Goal: Transaction & Acquisition: Subscribe to service/newsletter

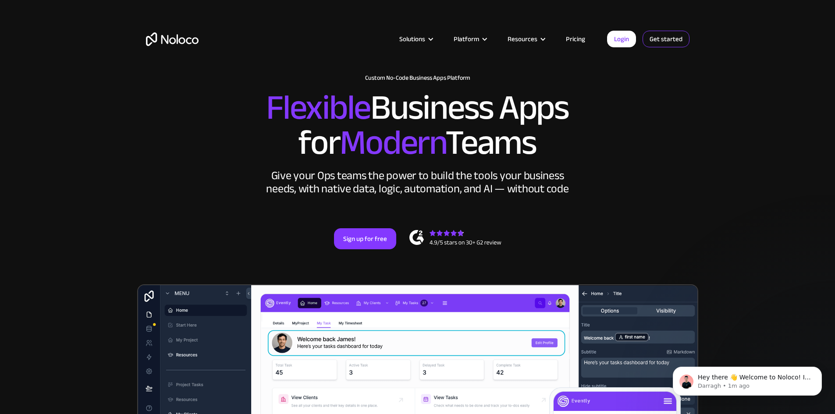
click at [658, 35] on link "Get started" at bounding box center [665, 39] width 47 height 17
click at [659, 38] on link "Get started" at bounding box center [665, 39] width 47 height 17
click at [668, 43] on link "Get started" at bounding box center [665, 39] width 47 height 17
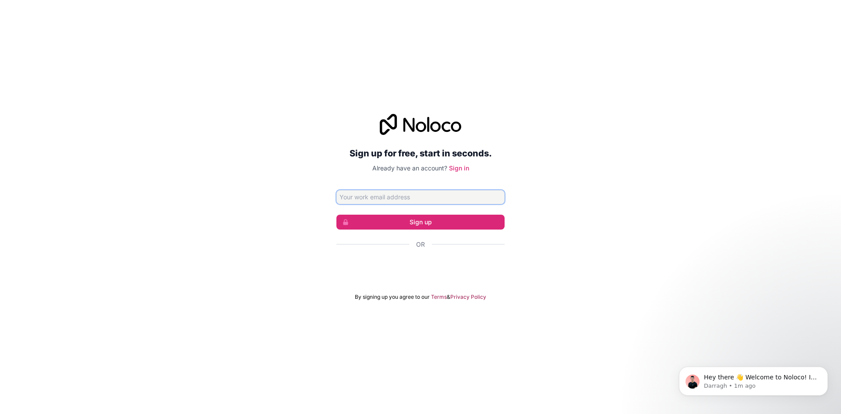
click at [414, 196] on input "Email address" at bounding box center [420, 197] width 168 height 14
type input "[EMAIL_ADDRESS][DOMAIN_NAME]"
click at [391, 220] on button "Sign up" at bounding box center [420, 222] width 168 height 15
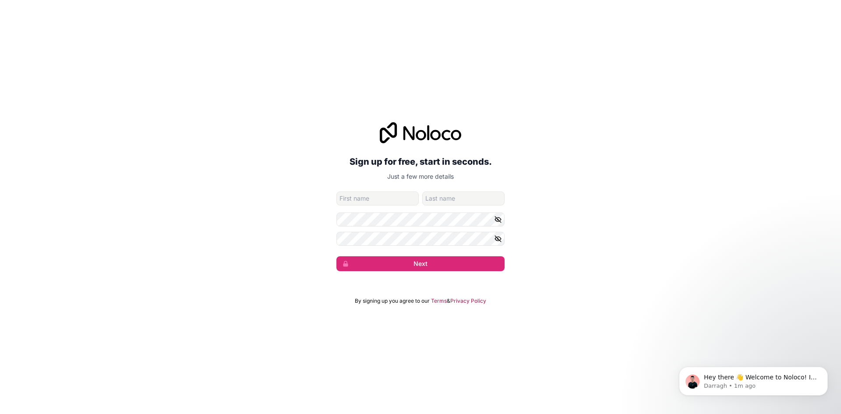
type input "ش"
type input "ain"
click at [445, 197] on input "family-name" at bounding box center [463, 198] width 82 height 14
type input "hod"
click at [430, 267] on button "Next" at bounding box center [420, 263] width 168 height 15
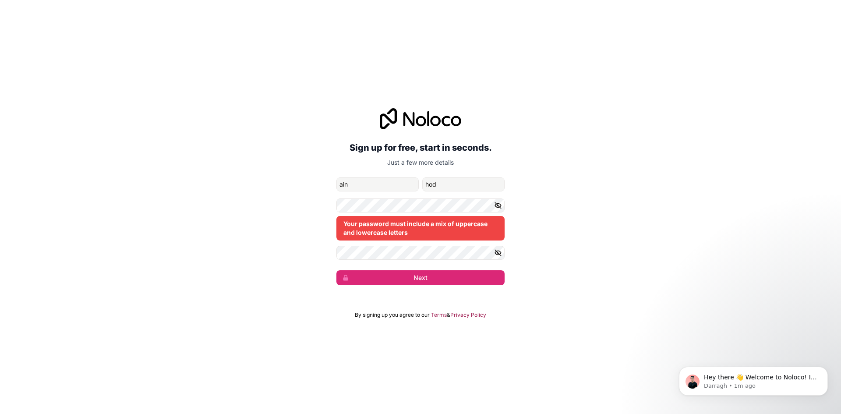
click at [502, 204] on icon "button" at bounding box center [498, 206] width 8 height 8
click at [499, 252] on icon "button" at bounding box center [498, 253] width 8 height 8
click at [605, 244] on div "Sign up for free, start in seconds. Just a few more details ozone.water24@gmail…" at bounding box center [420, 197] width 841 height 202
click at [485, 276] on button "Next" at bounding box center [420, 277] width 168 height 15
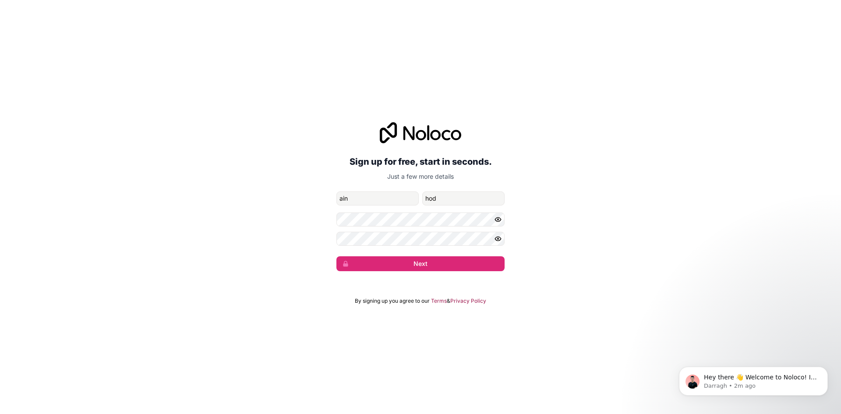
click at [427, 305] on div "Sign up for free, start in seconds. Just a few more details ozone.water24@gmail…" at bounding box center [420, 207] width 841 height 414
click at [428, 267] on button "Next" at bounding box center [420, 263] width 168 height 15
